Goal: Task Accomplishment & Management: Manage account settings

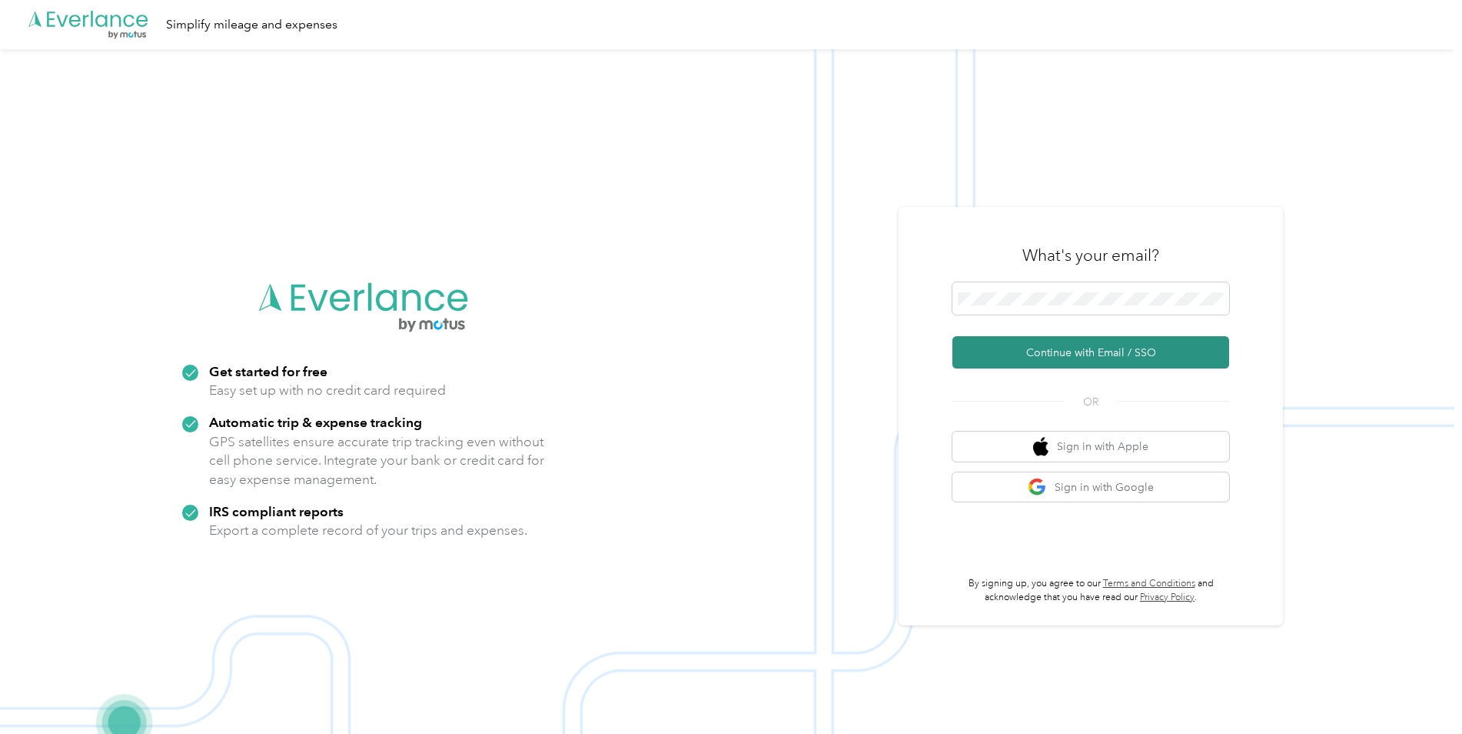
click at [1045, 351] on button "Continue with Email / SSO" at bounding box center [1091, 352] width 277 height 32
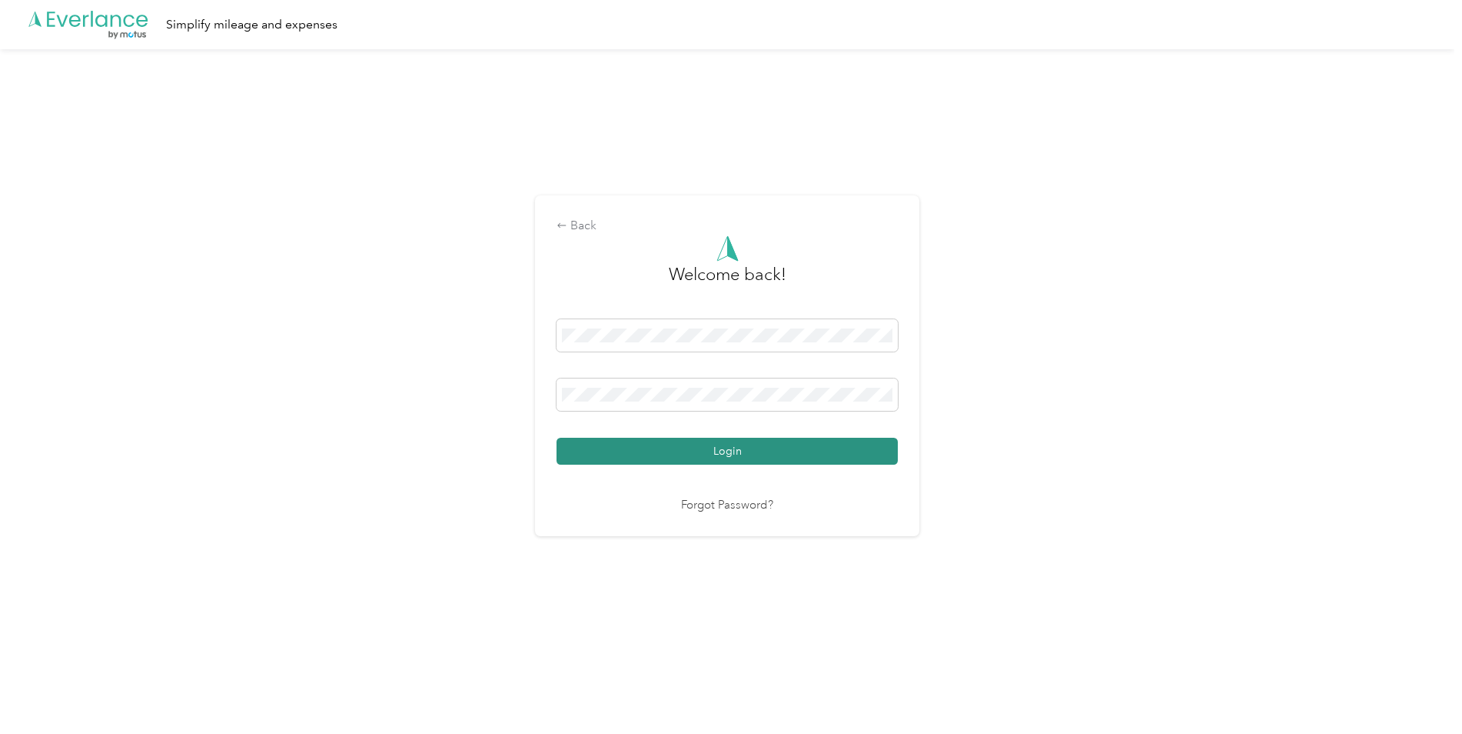
click at [832, 447] on button "Login" at bounding box center [727, 451] width 341 height 27
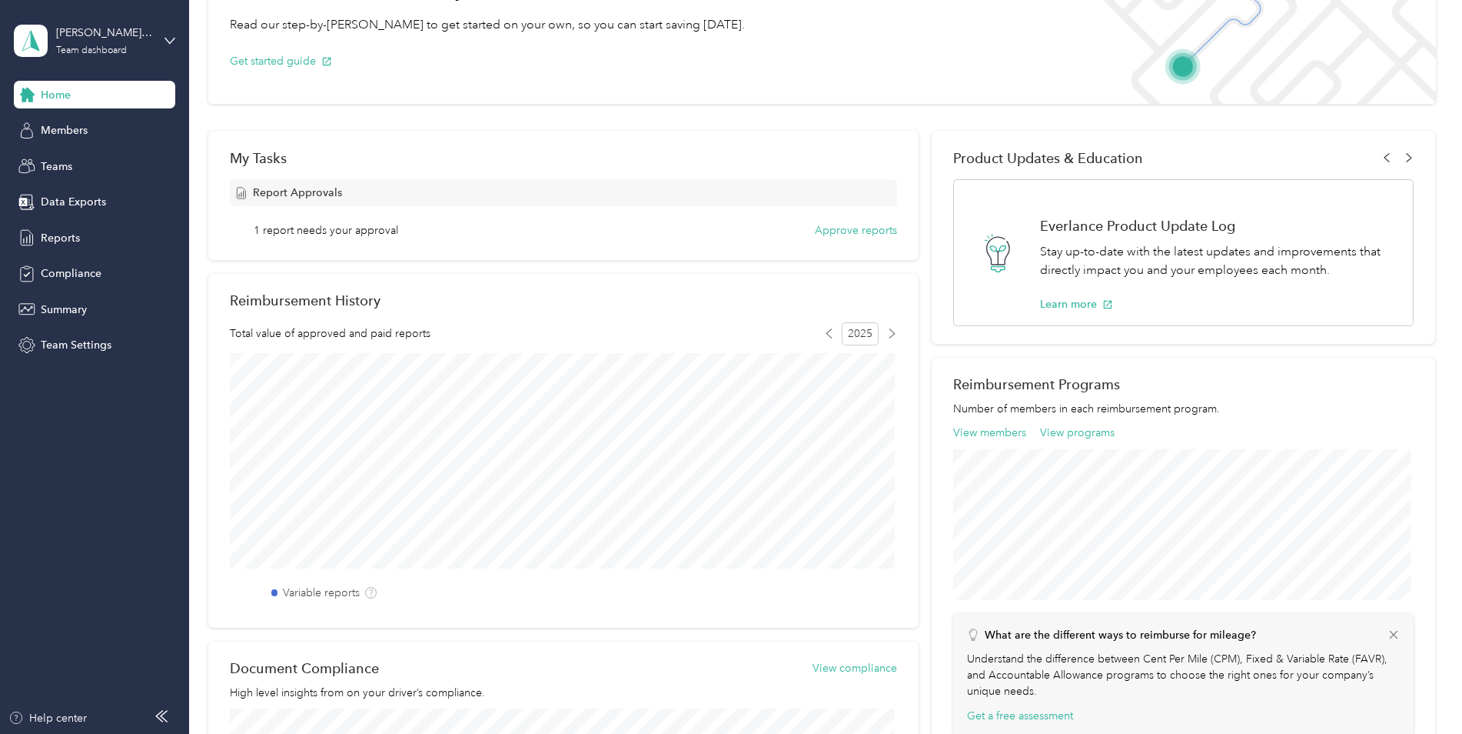
scroll to position [18, 0]
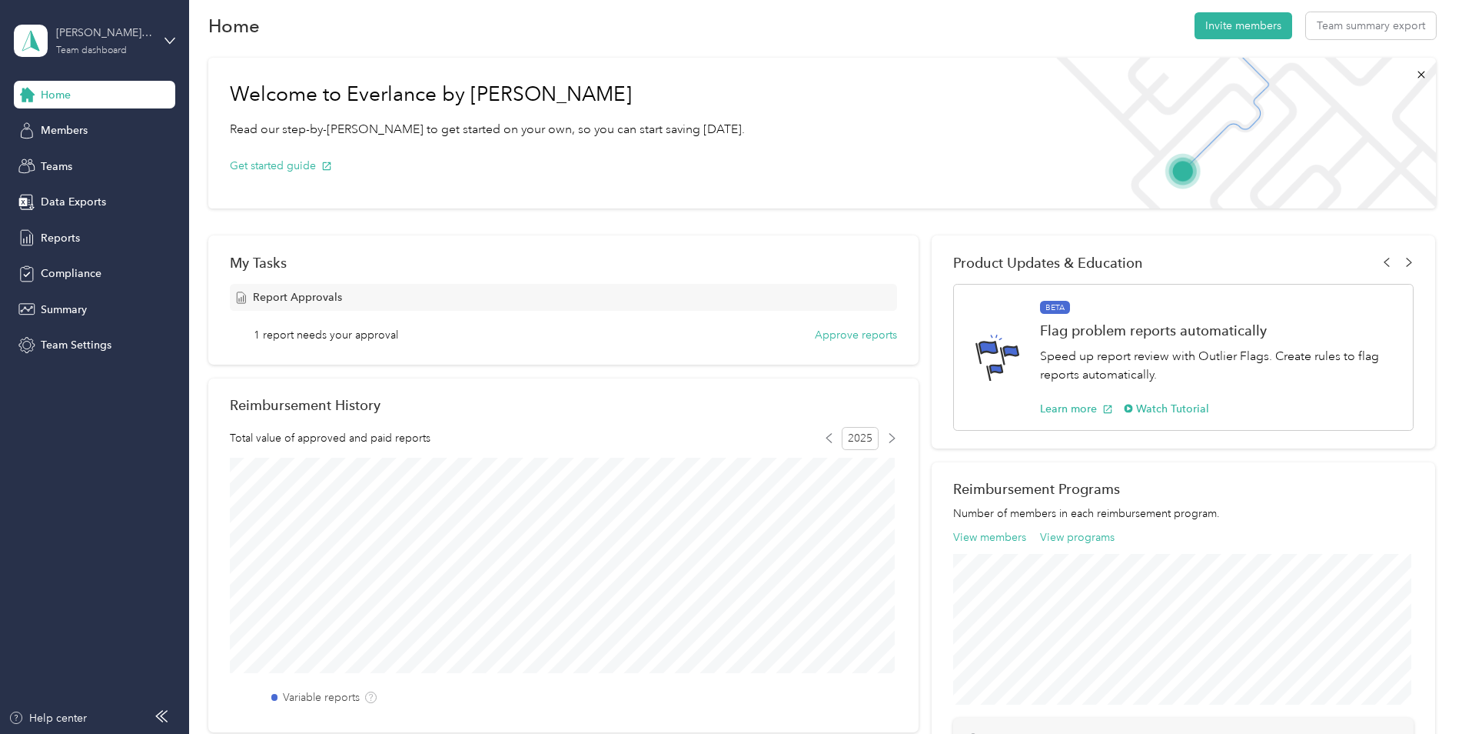
click at [101, 40] on div "[PERSON_NAME] Team" at bounding box center [104, 33] width 96 height 16
click at [93, 125] on div "Team dashboard" at bounding box center [70, 126] width 85 height 16
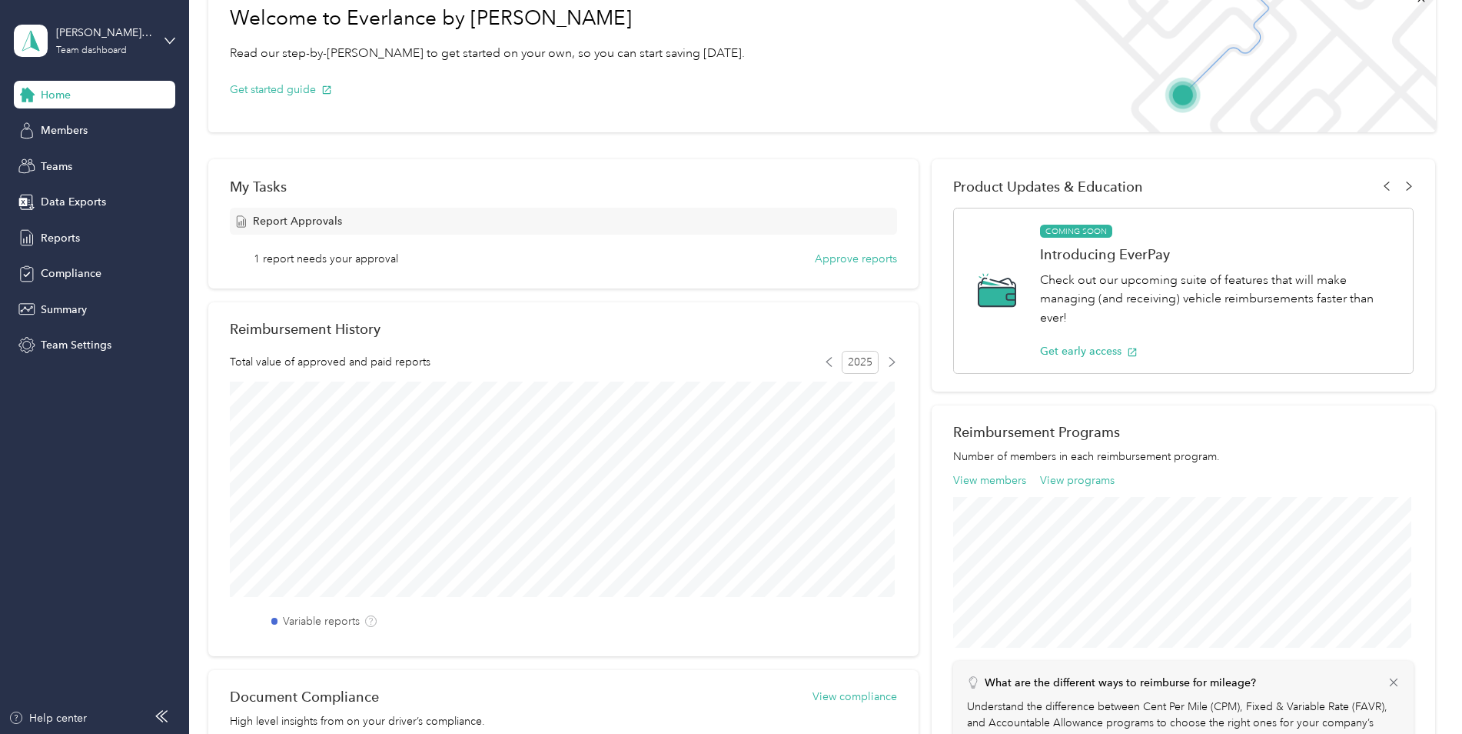
scroll to position [0, 0]
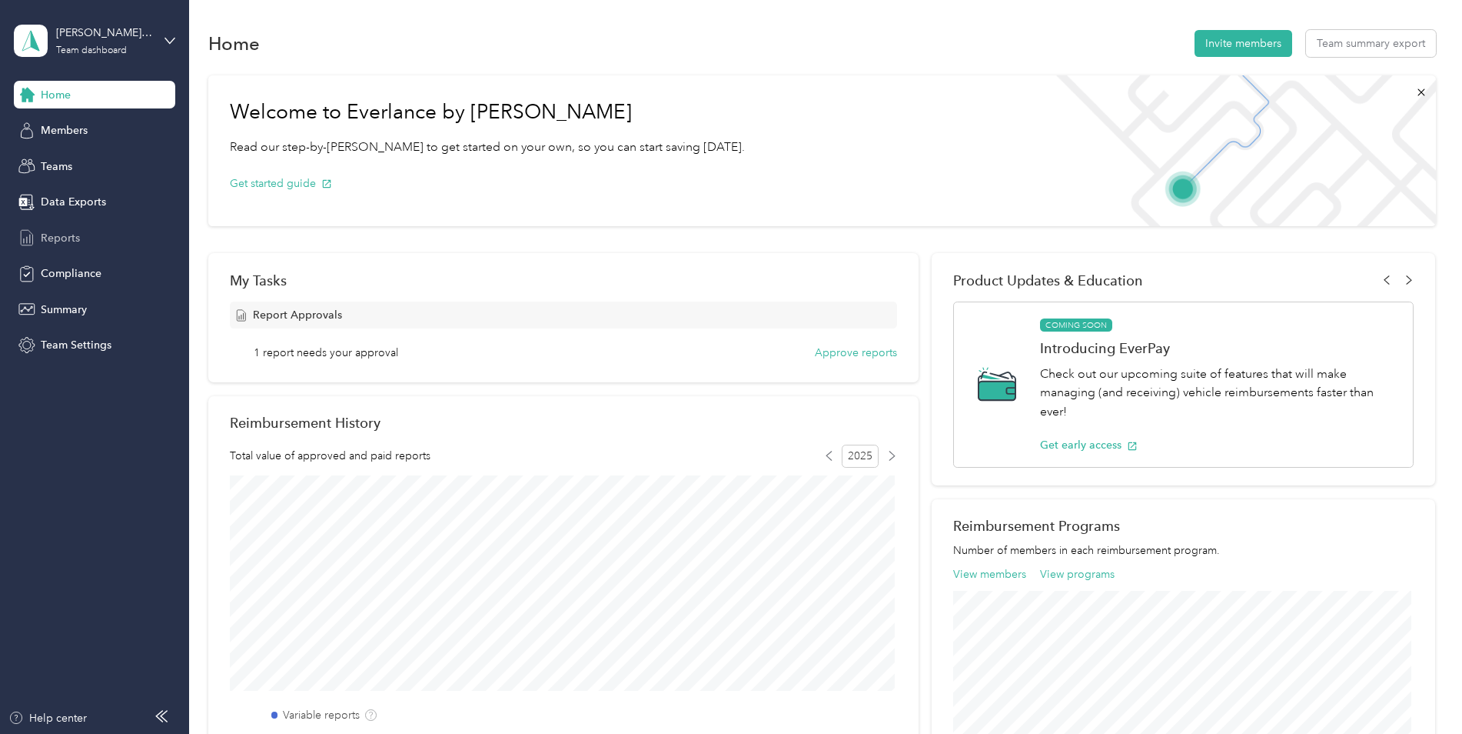
click at [53, 242] on span "Reports" at bounding box center [60, 238] width 39 height 16
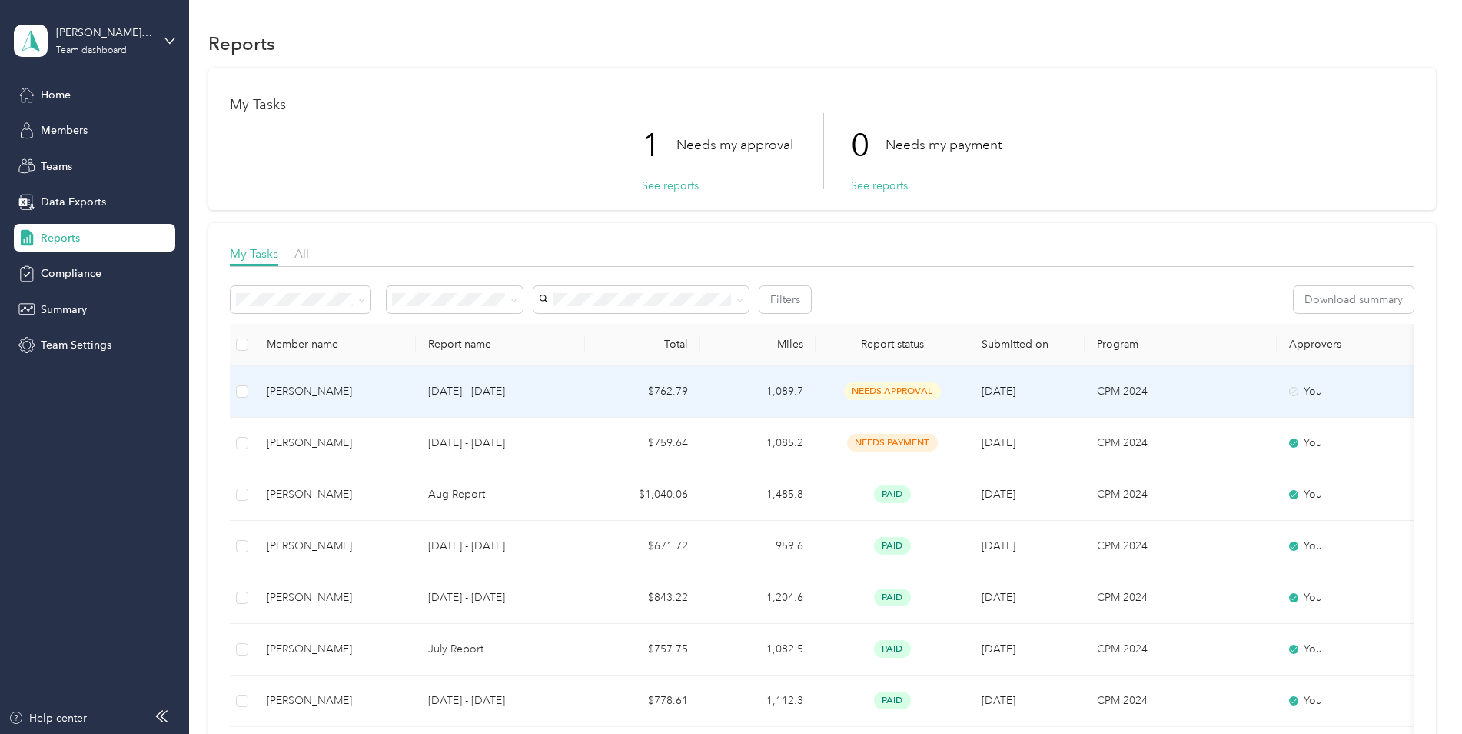
click at [389, 394] on div "[PERSON_NAME]" at bounding box center [335, 391] width 137 height 17
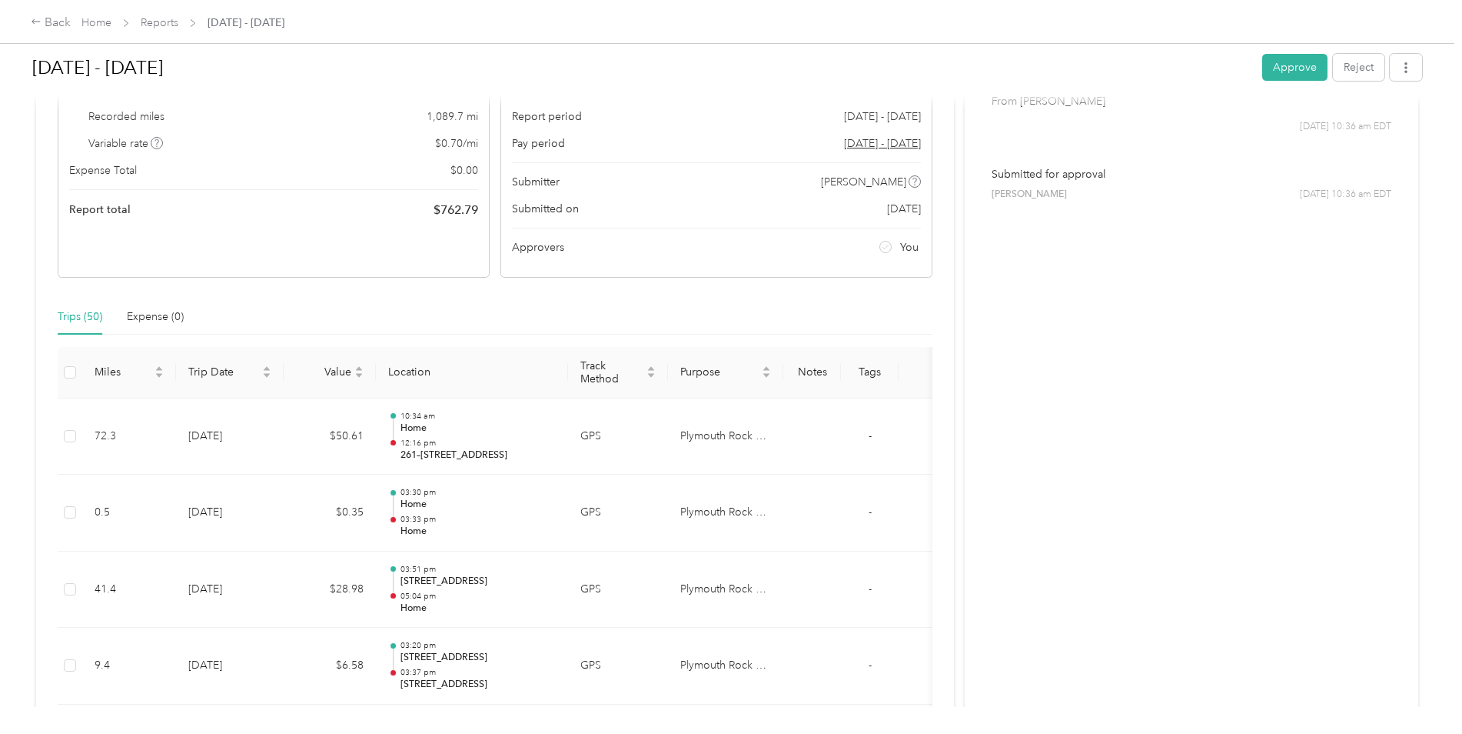
scroll to position [154, 0]
click at [1303, 65] on button "Approve" at bounding box center [1295, 67] width 65 height 27
